Goal: Task Accomplishment & Management: Use online tool/utility

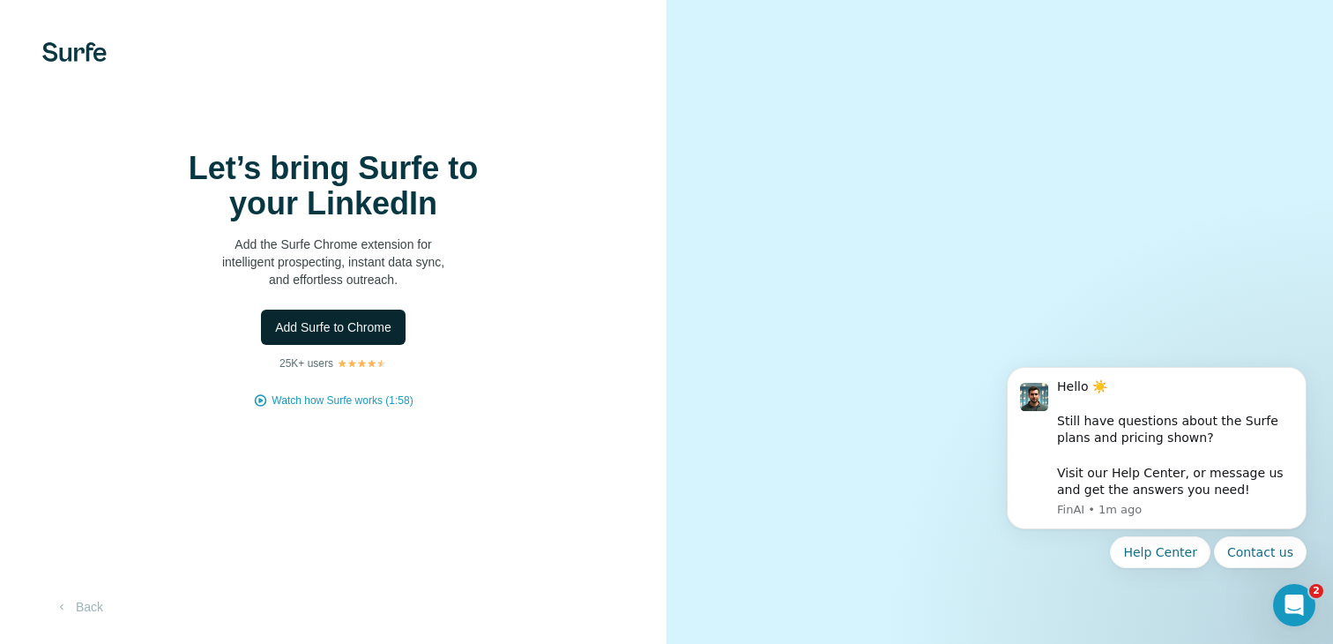
click at [338, 336] on span "Add Surfe to Chrome" at bounding box center [333, 327] width 116 height 18
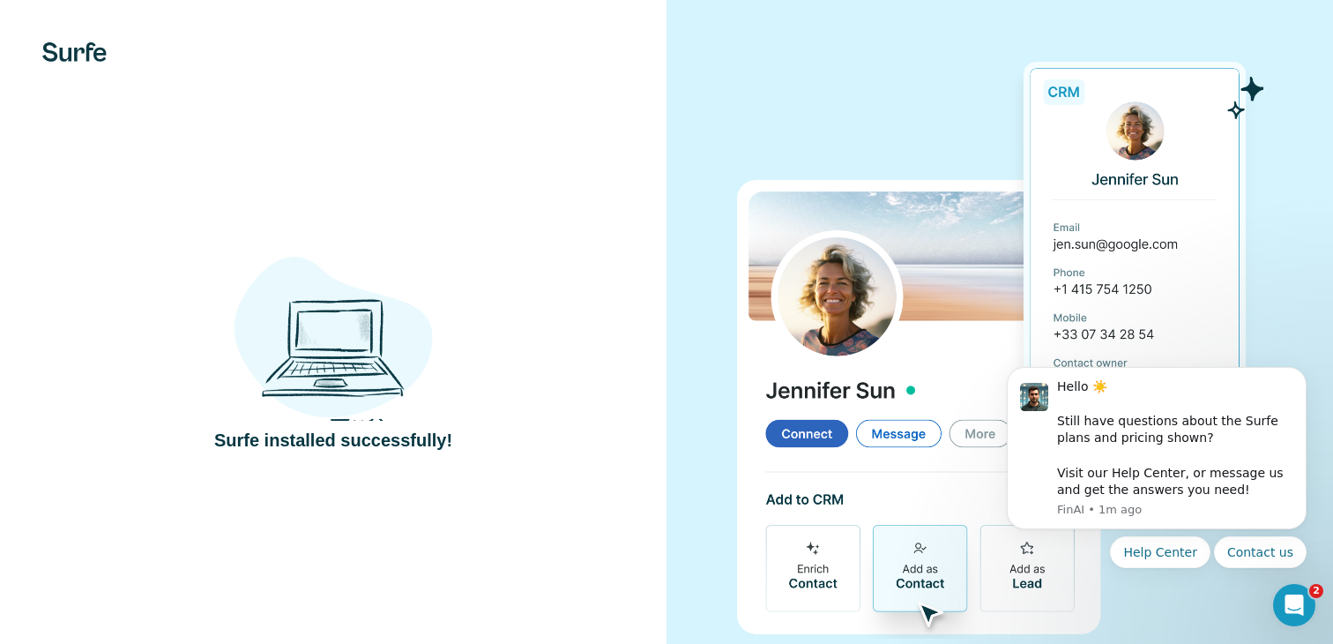
click at [550, 131] on div "Surfe installed successfully!" at bounding box center [333, 344] width 667 height 688
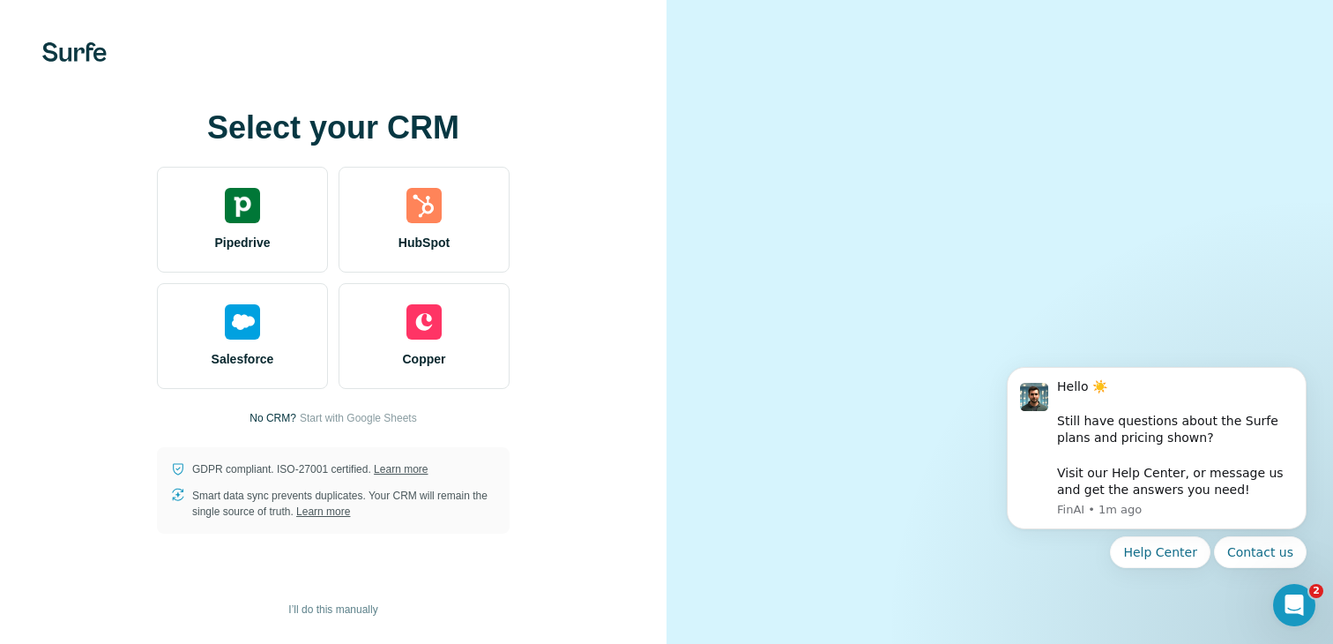
click at [585, 256] on div "Select your CRM Pipedrive HubSpot Salesforce Copper No CRM? Start with Google S…" at bounding box center [333, 321] width 596 height 423
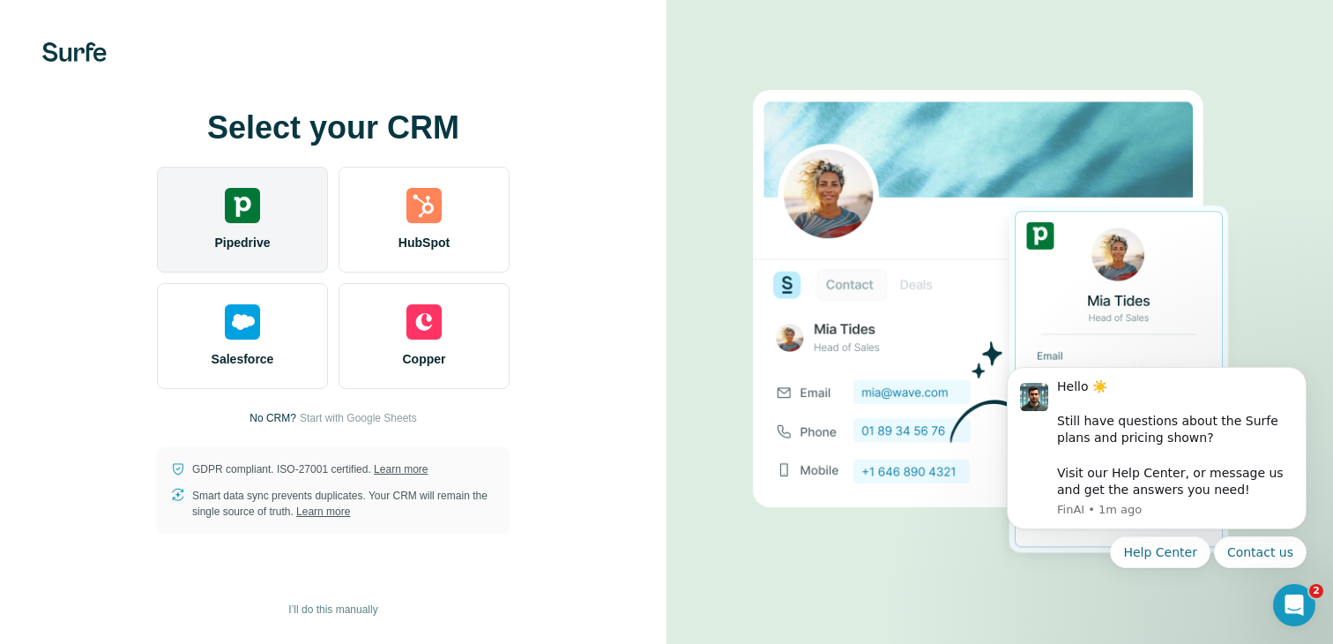
click at [272, 231] on div "Pipedrive" at bounding box center [242, 220] width 171 height 106
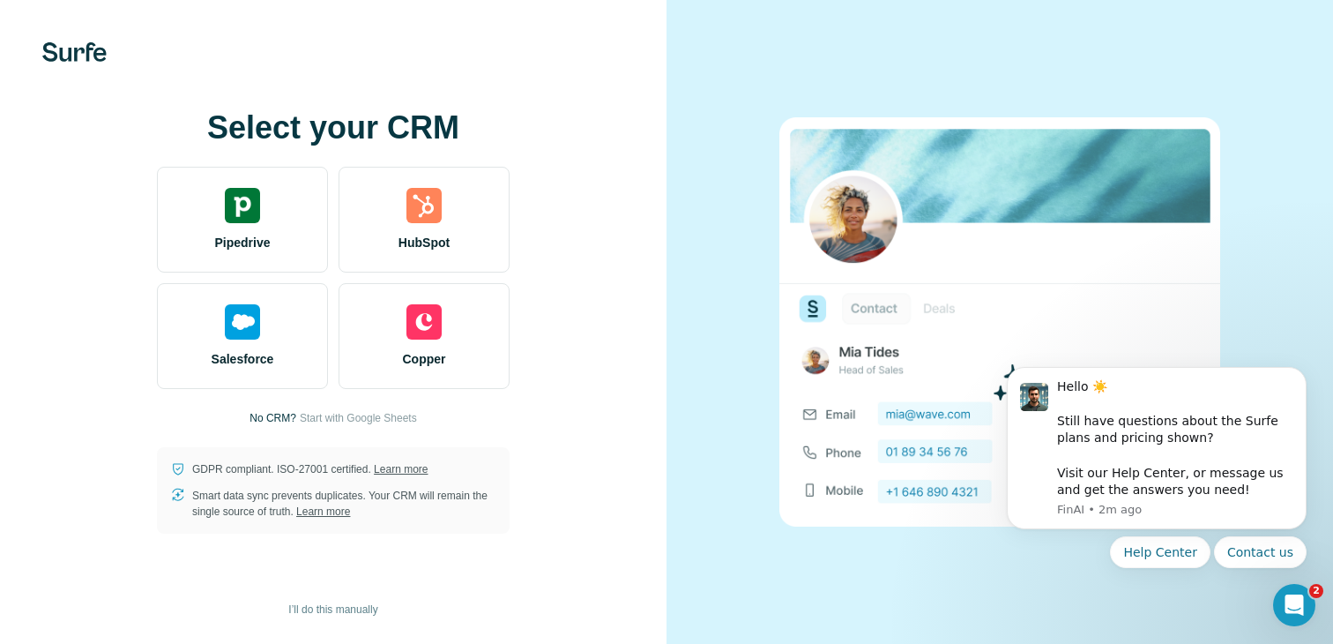
click at [707, 490] on div at bounding box center [1000, 322] width 667 height 644
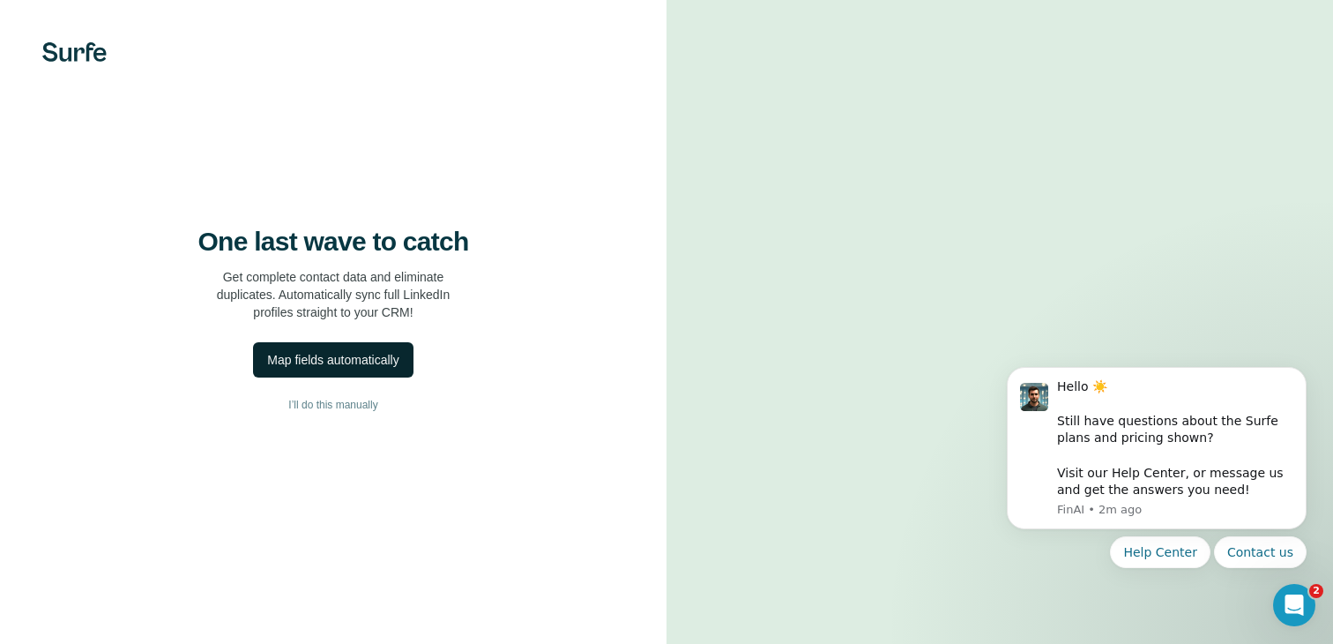
click at [375, 369] on div "Map fields automatically" at bounding box center [332, 360] width 131 height 18
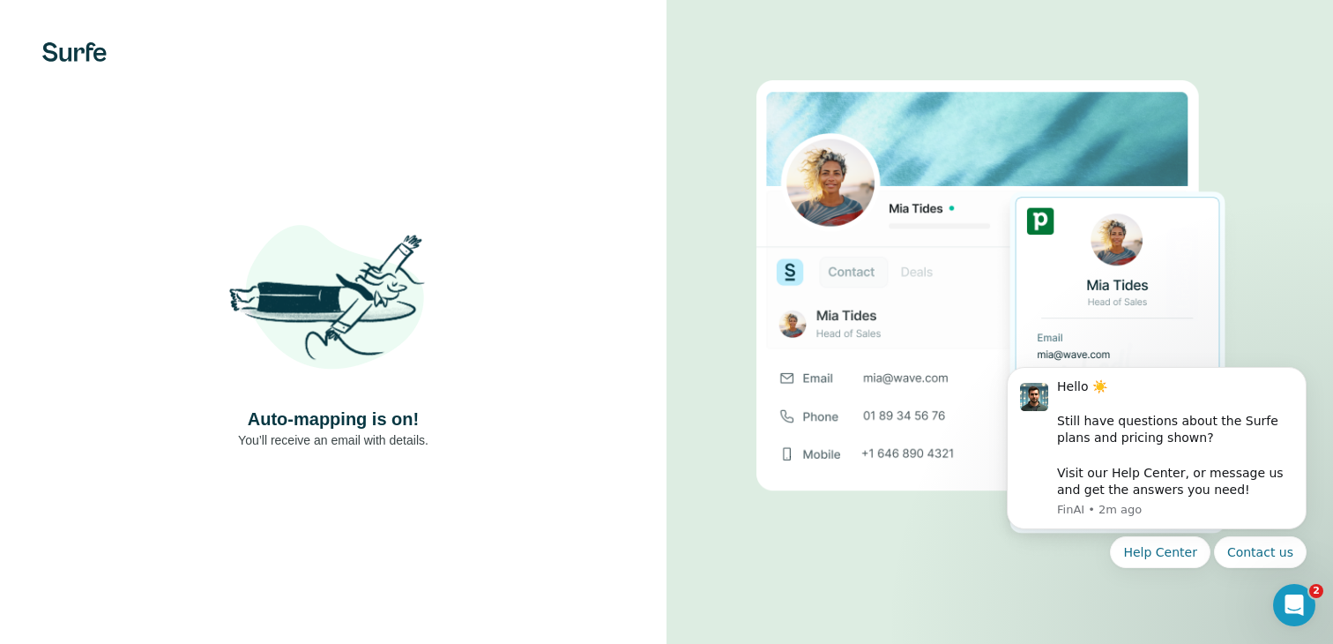
click at [396, 317] on img at bounding box center [334, 301] width 212 height 212
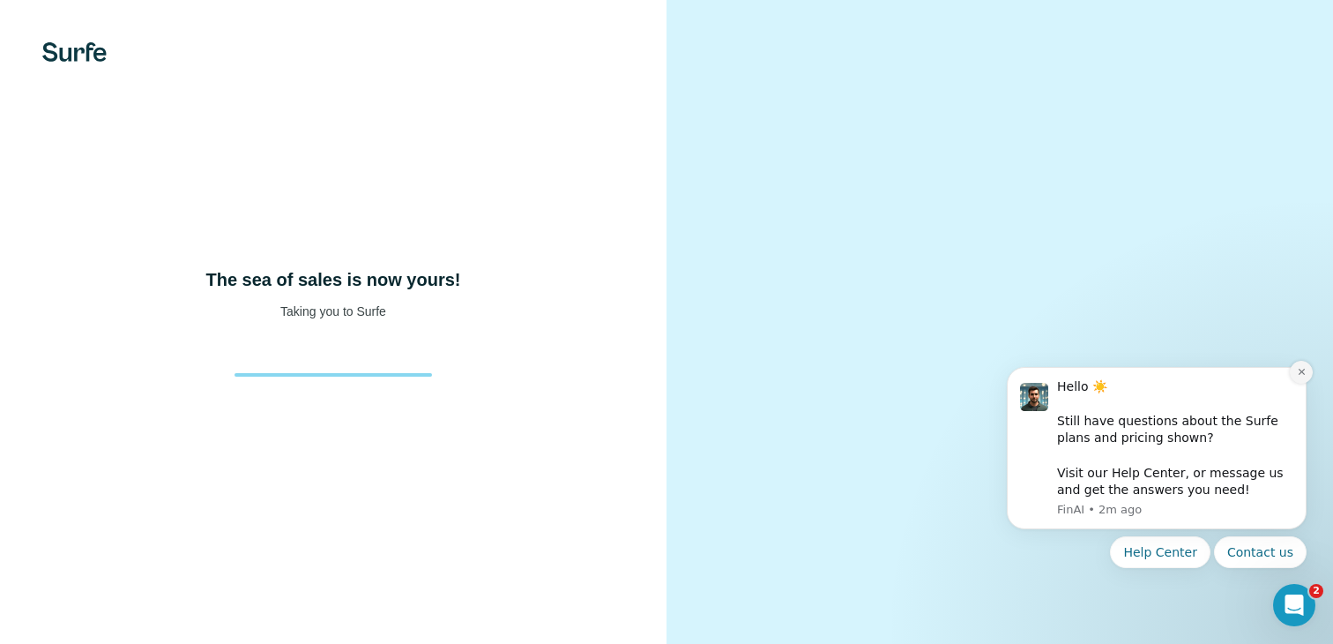
click at [1295, 372] on button "Dismiss notification" at bounding box center [1301, 372] width 23 height 23
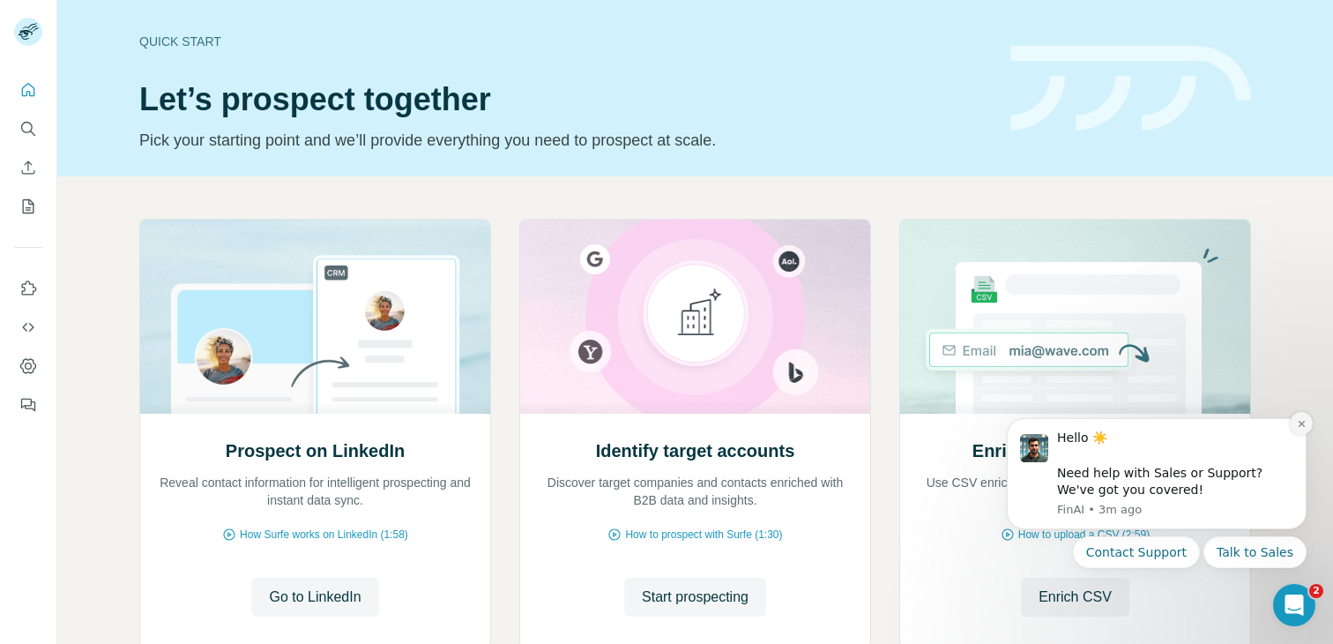
click at [1297, 427] on icon "Dismiss notification" at bounding box center [1302, 424] width 10 height 10
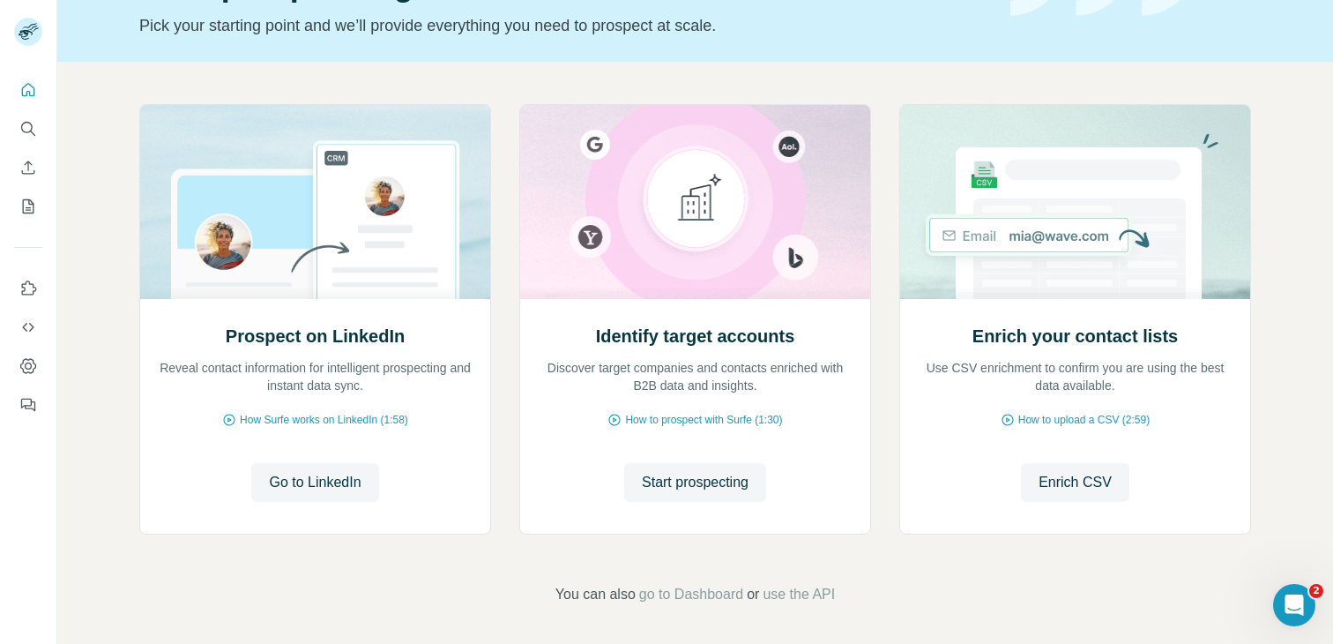
scroll to position [118, 0]
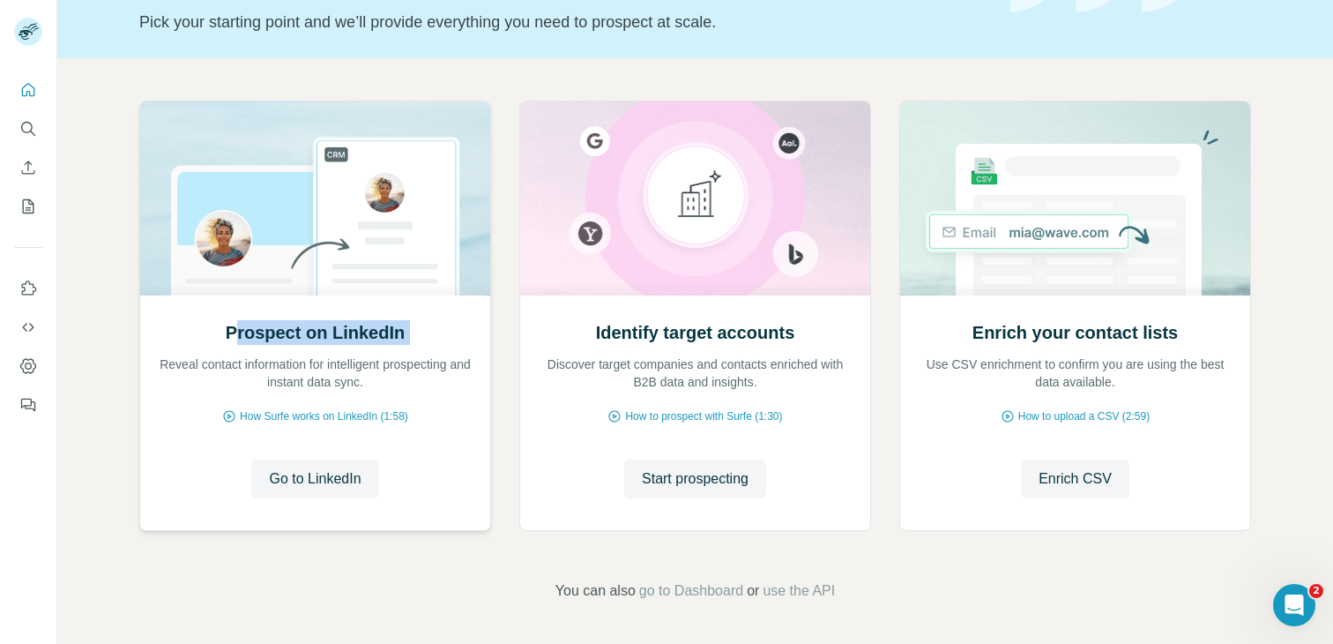
drag, startPoint x: 235, startPoint y: 337, endPoint x: 422, endPoint y: 338, distance: 187.8
click at [422, 338] on div "Prospect on LinkedIn Reveal contact information for intelligent prospecting and…" at bounding box center [315, 355] width 315 height 71
drag, startPoint x: 156, startPoint y: 368, endPoint x: 347, endPoint y: 383, distance: 191.1
click at [338, 383] on p "Reveal contact information for intelligent prospecting and instant data sync." at bounding box center [315, 372] width 315 height 35
click at [310, 487] on span "Go to LinkedIn" at bounding box center [315, 478] width 92 height 21
